Goal: Communication & Community: Ask a question

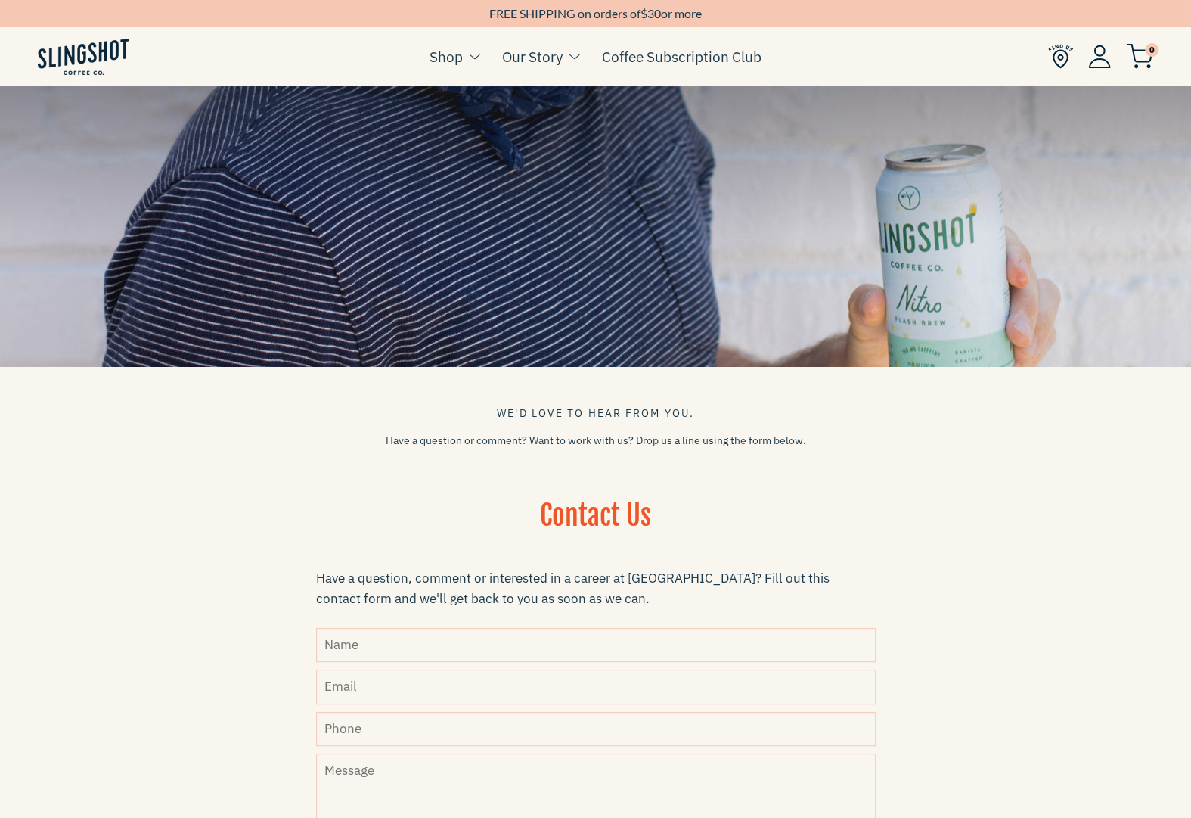
scroll to position [227, 0]
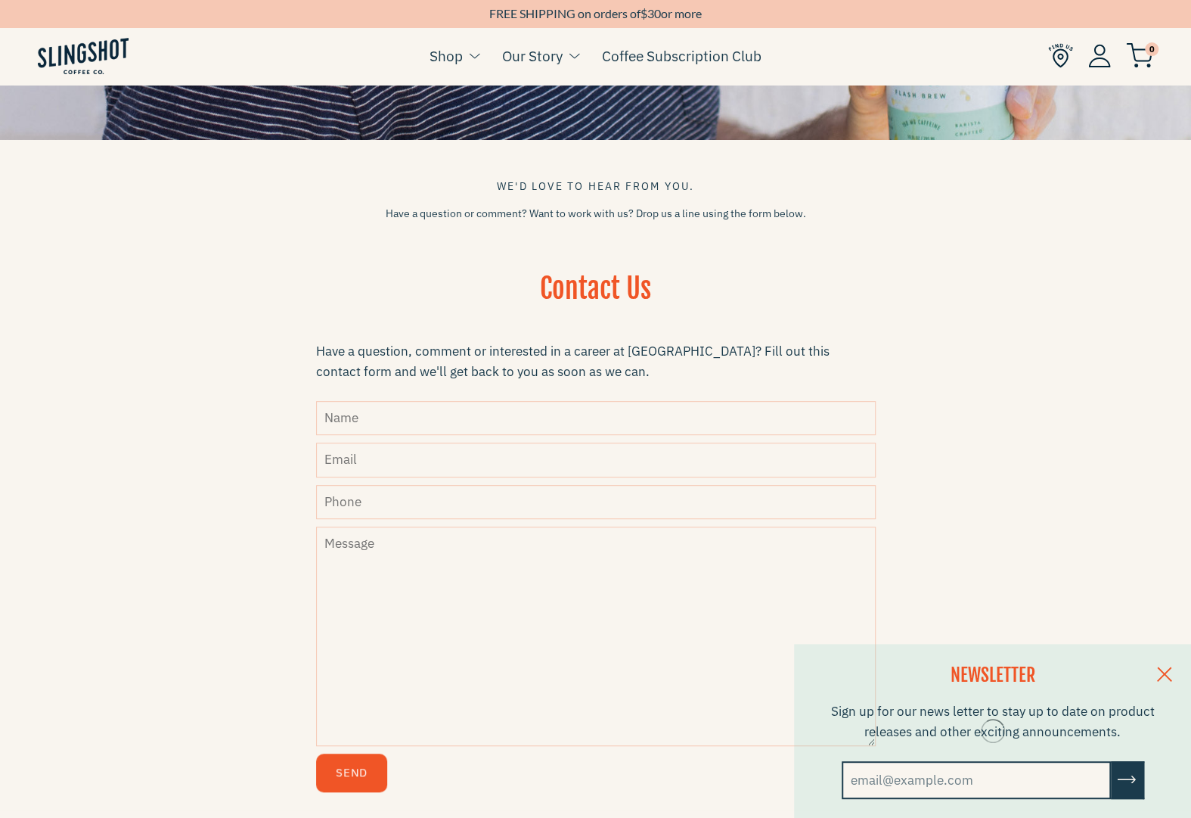
click at [479, 401] on input "Name" at bounding box center [596, 418] width 560 height 34
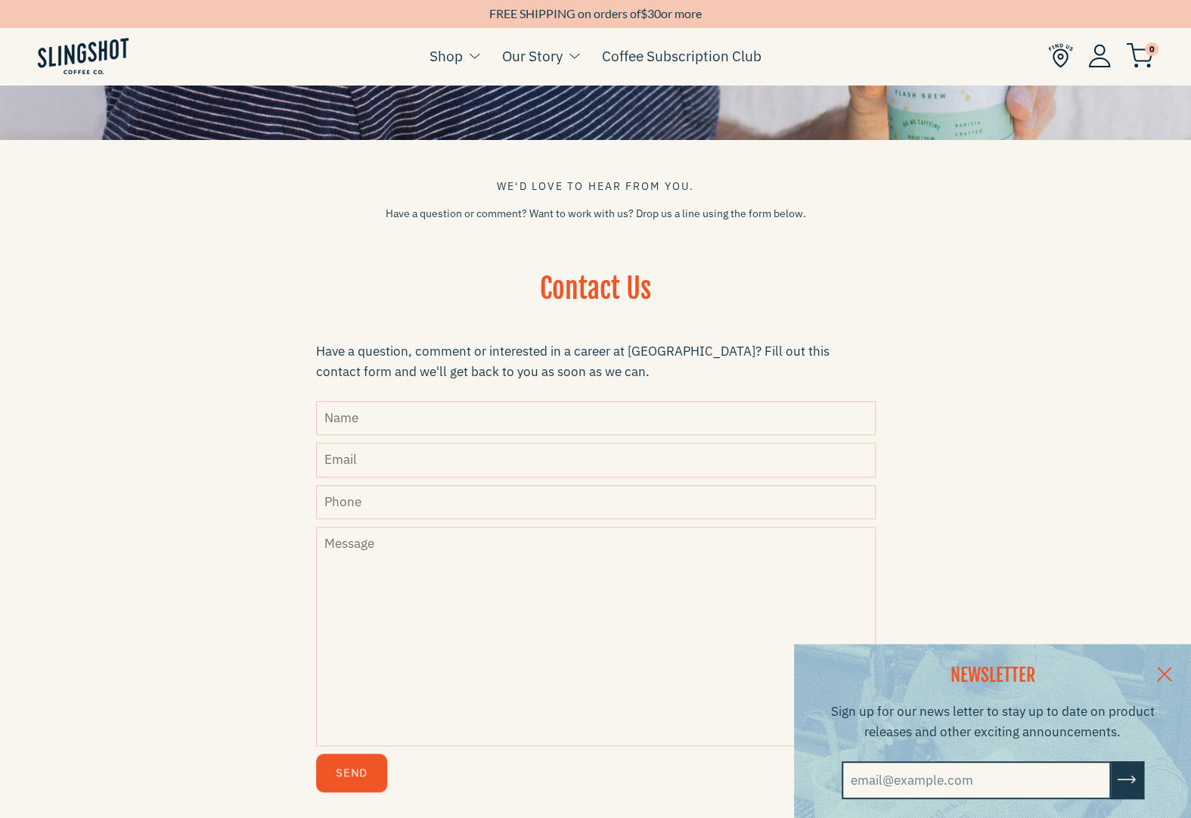
type input "Chahna"
click at [468, 462] on input "Email" at bounding box center [596, 459] width 560 height 34
type input "[EMAIL_ADDRESS][DOMAIN_NAME]"
click at [461, 495] on input "Phone" at bounding box center [596, 502] width 560 height 34
type input "[PHONE_NUMBER]"
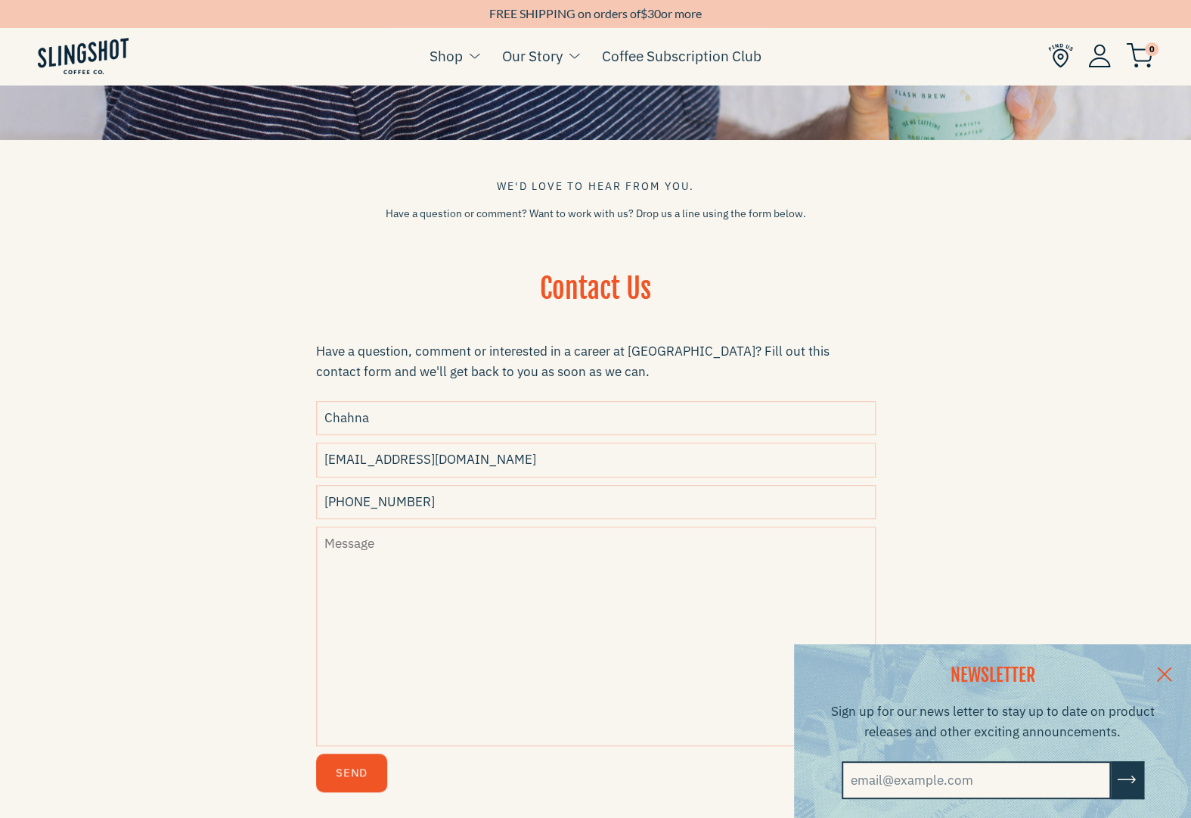
click at [448, 560] on textarea "Message" at bounding box center [596, 635] width 560 height 219
click at [477, 545] on textarea "Message" at bounding box center [596, 635] width 560 height 219
paste textarea "Hi! Hope this finds you well! We are based in [GEOGRAPHIC_DATA] and wanted to s…"
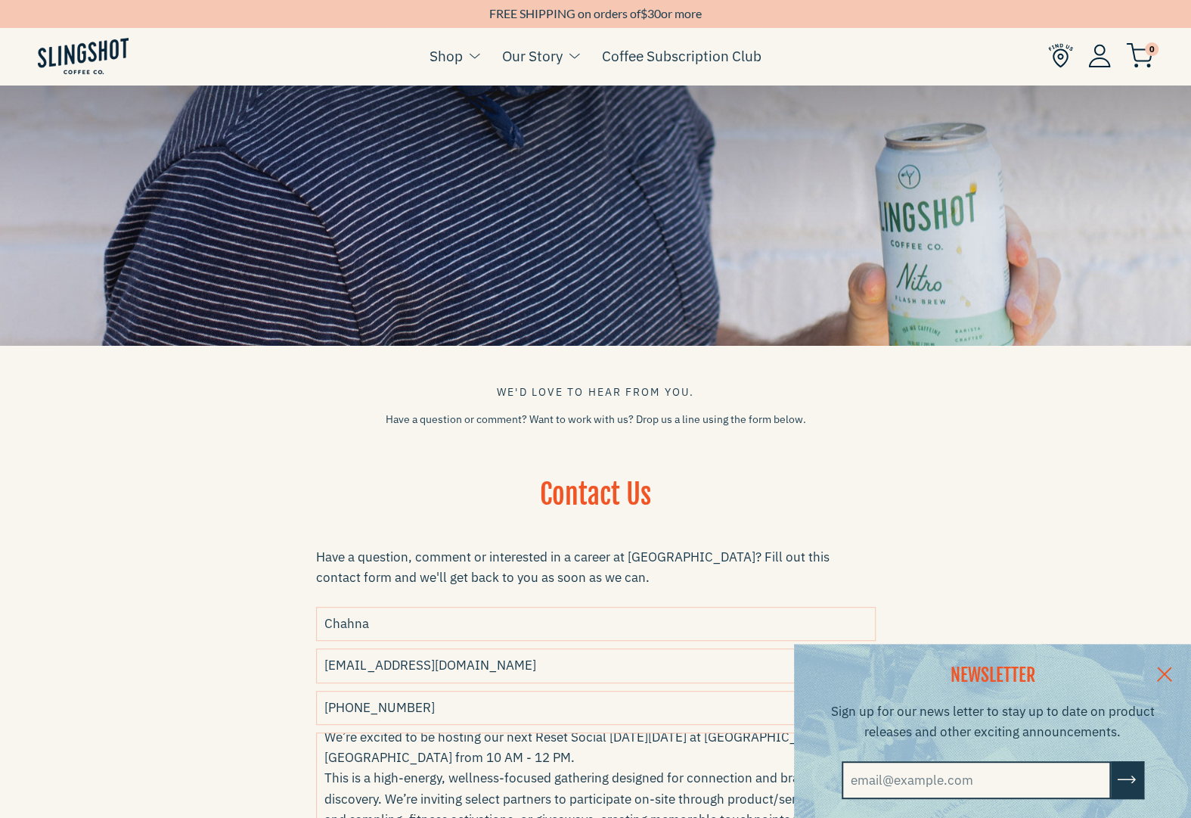
scroll to position [0, 0]
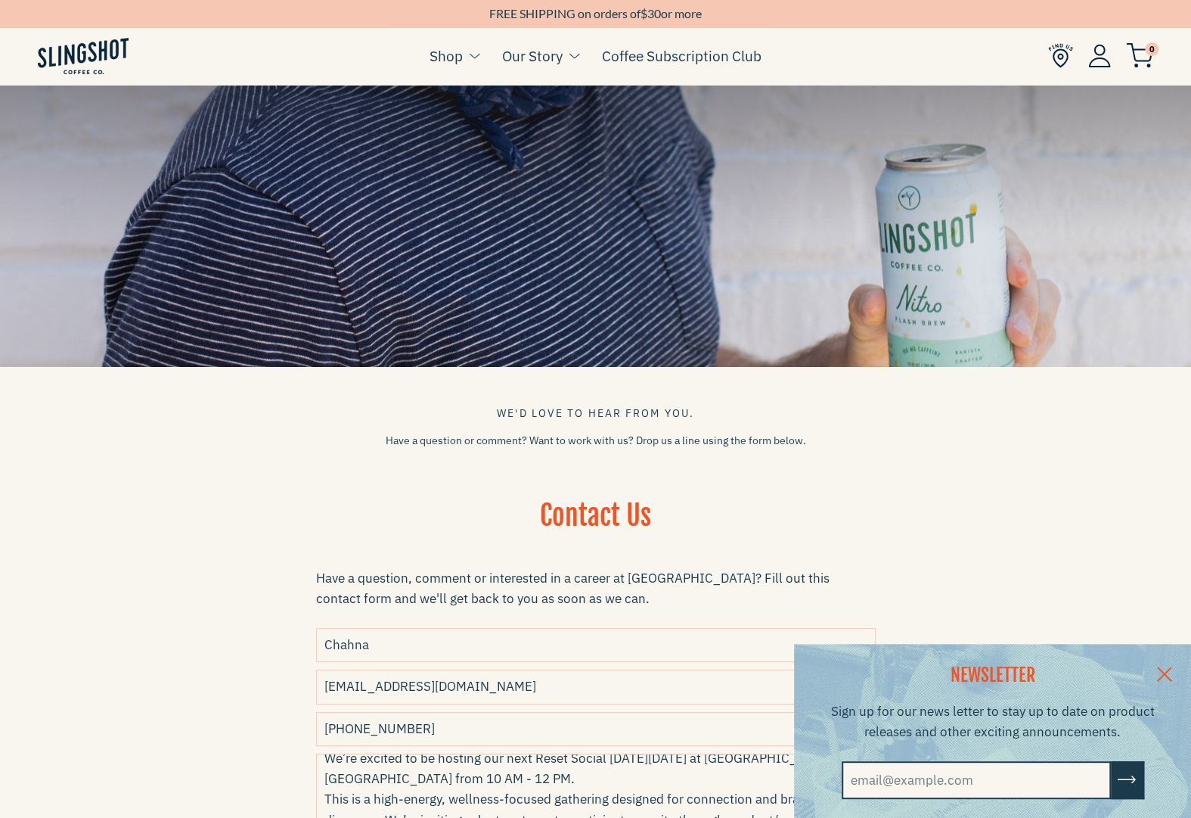
click at [1174, 661] on link at bounding box center [1164, 673] width 53 height 58
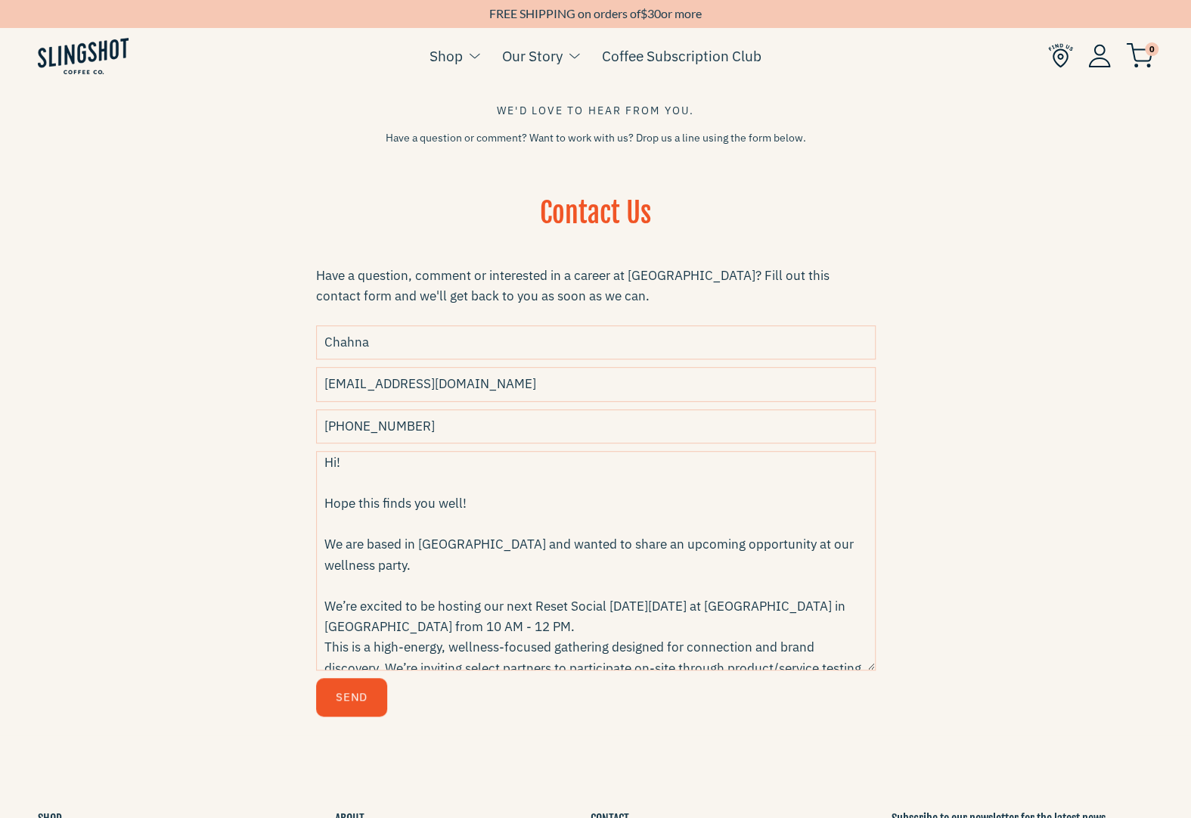
scroll to position [5, 0]
click at [787, 582] on textarea "Hi! Hope this finds you well! We are based in [GEOGRAPHIC_DATA] and wanted to s…" at bounding box center [596, 560] width 560 height 219
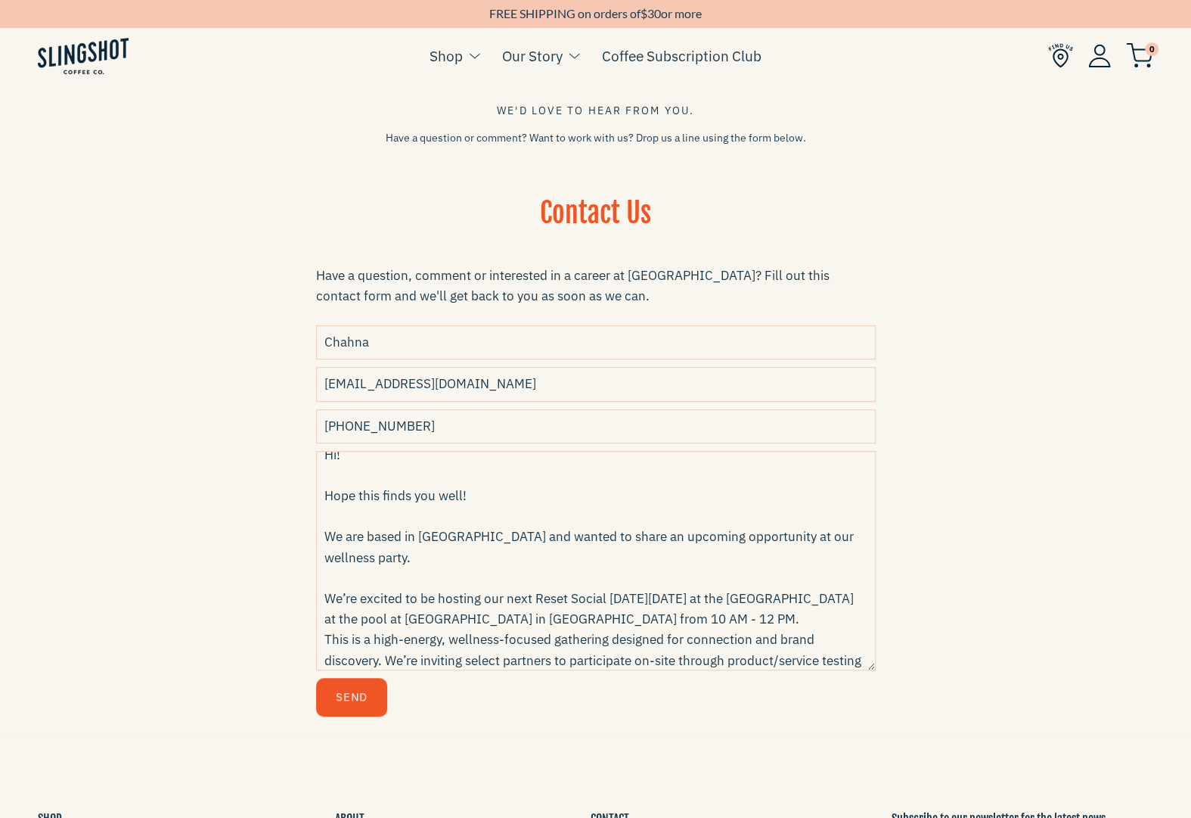
scroll to position [0, 0]
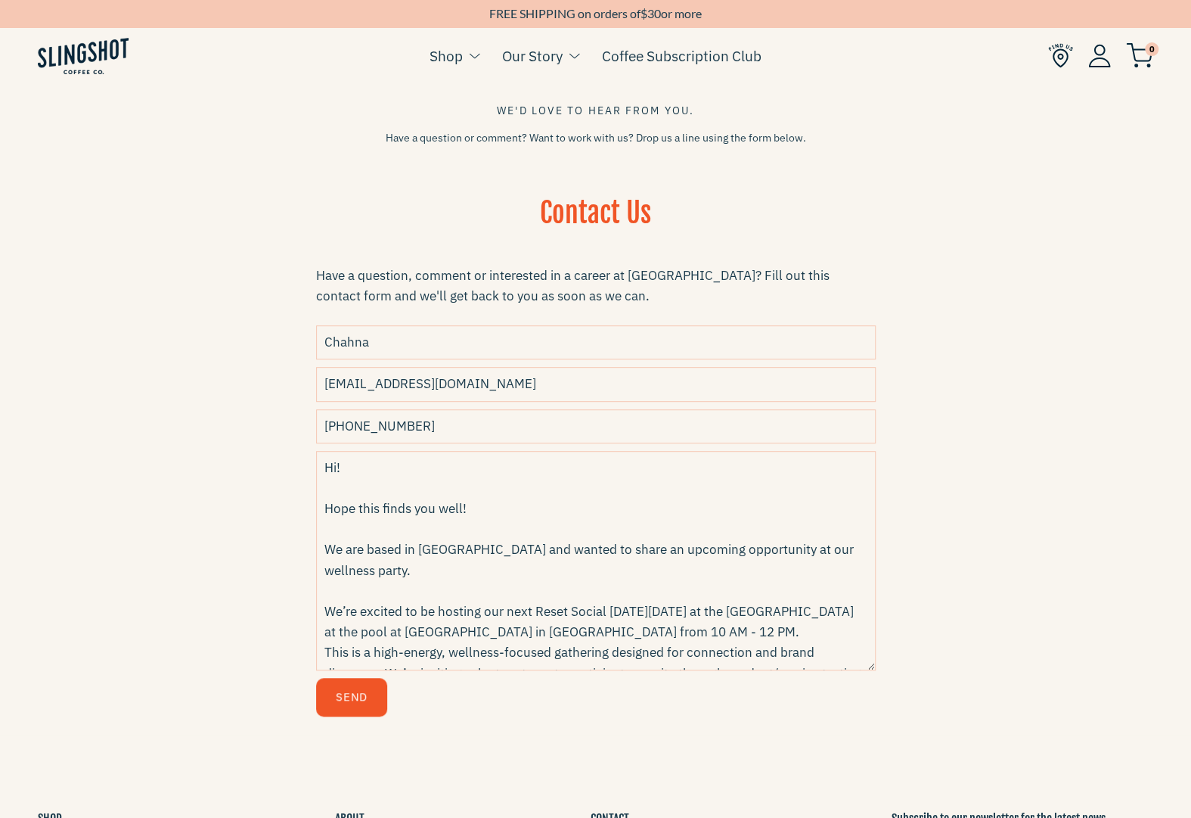
type textarea "Hi! Hope this finds you well! We are based in [GEOGRAPHIC_DATA] and wanted to s…"
click at [349, 704] on button "Send" at bounding box center [351, 697] width 71 height 39
